Goal: Check status: Check status

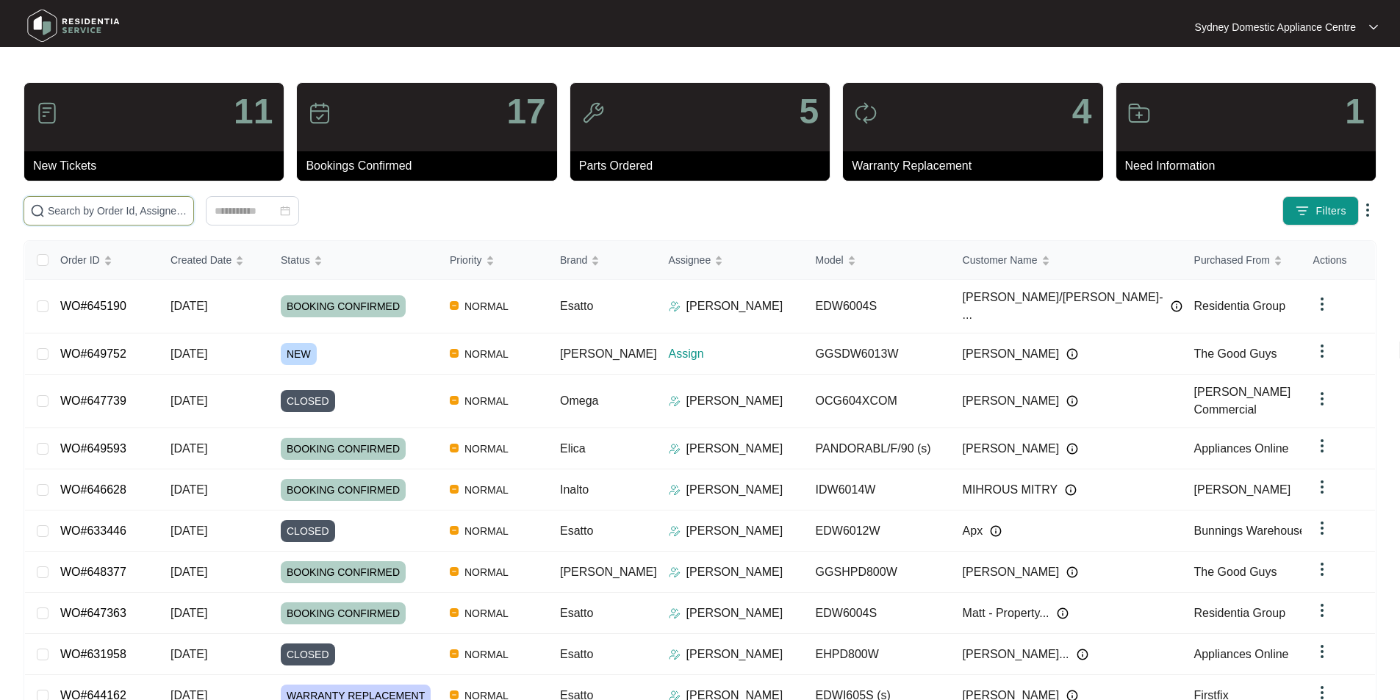
click at [187, 210] on input "text" at bounding box center [118, 211] width 140 height 16
paste input "649752"
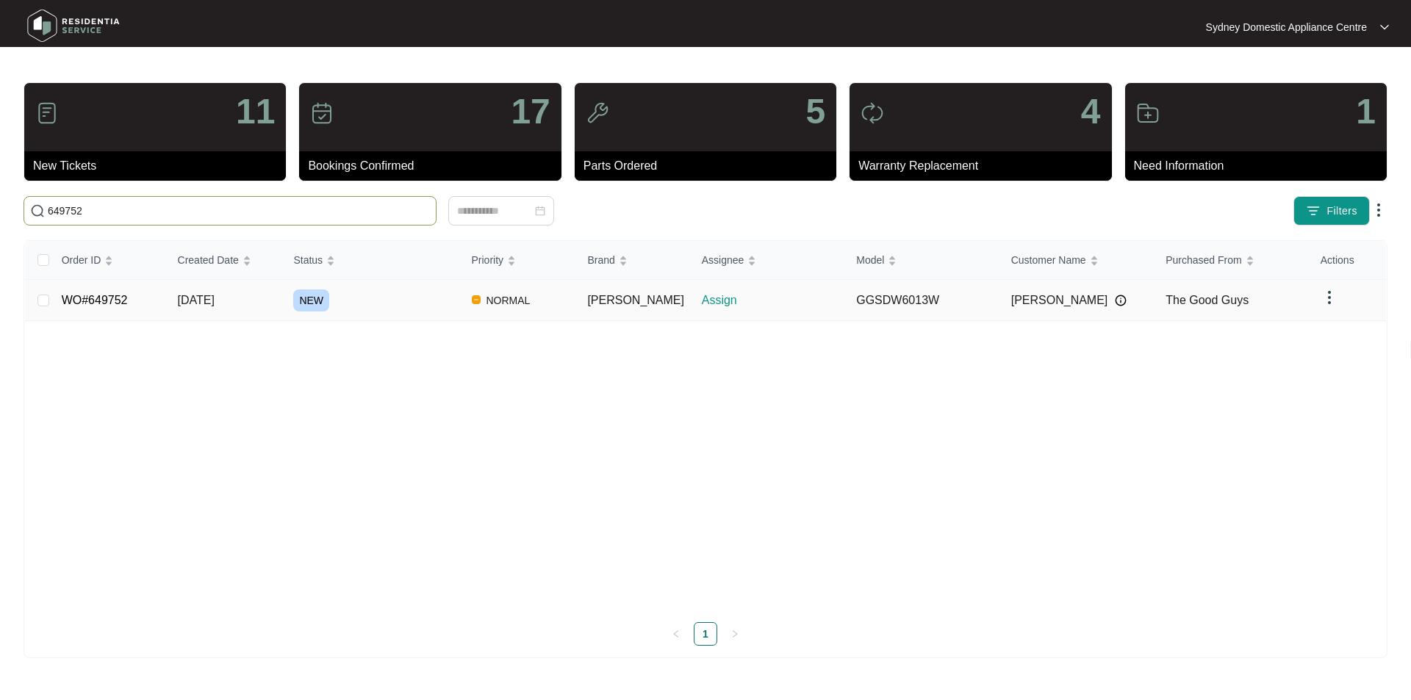
type input "649752"
click at [100, 294] on link "WO#649752" at bounding box center [95, 300] width 66 height 12
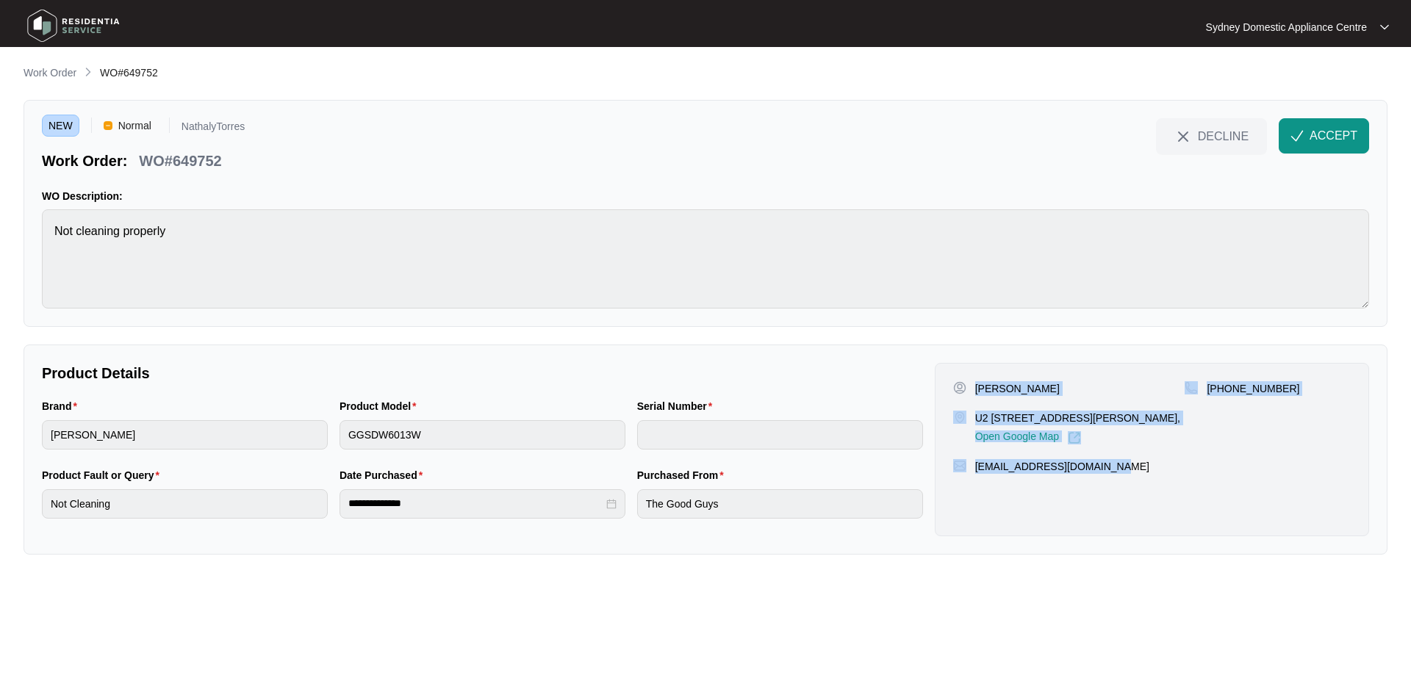
drag, startPoint x: 1156, startPoint y: 503, endPoint x: 974, endPoint y: 390, distance: 213.5
click at [974, 390] on div "[PERSON_NAME] U2 [STREET_ADDRESS][PERSON_NAME], Open Google Map [PHONE_NUMBER] …" at bounding box center [1152, 449] width 434 height 173
copy div "[PERSON_NAME] U2 [STREET_ADDRESS][PERSON_NAME], Open Google Map [PHONE_NUMBER] …"
click at [1341, 153] on button "ACCEPT" at bounding box center [1324, 135] width 90 height 35
